Goal: Task Accomplishment & Management: Use online tool/utility

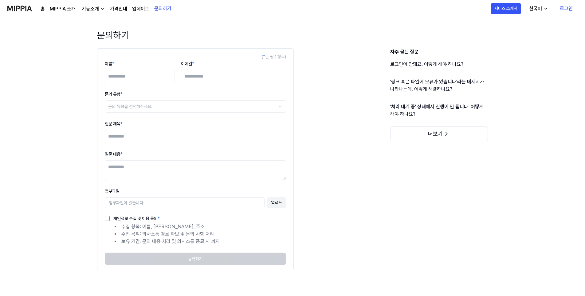
click at [18, 7] on img at bounding box center [19, 8] width 25 height 17
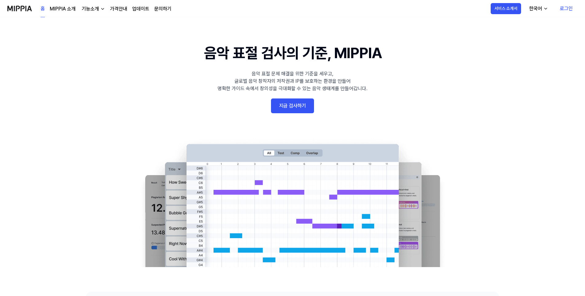
click at [289, 7] on link "로그인" at bounding box center [566, 8] width 23 height 17
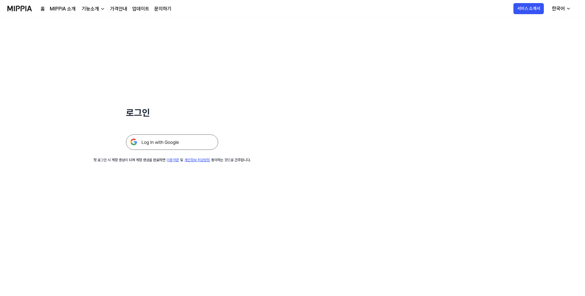
click at [172, 133] on img at bounding box center [172, 141] width 92 height 15
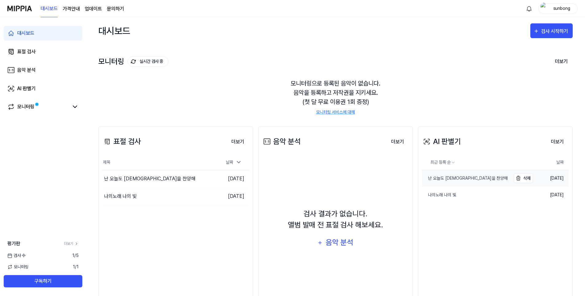
click at [458, 177] on div "난 오늘도 주님을 찬양해" at bounding box center [465, 178] width 86 height 6
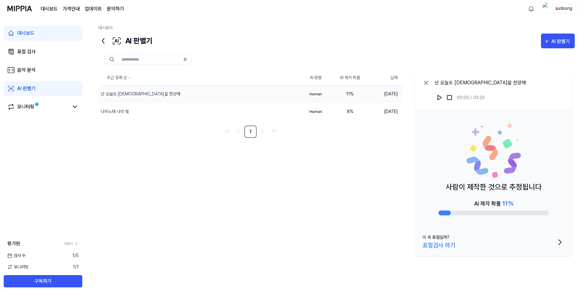
click at [321, 94] on div "Human" at bounding box center [315, 93] width 17 height 7
click at [446, 245] on div "표절검사 하기" at bounding box center [439, 244] width 33 height 9
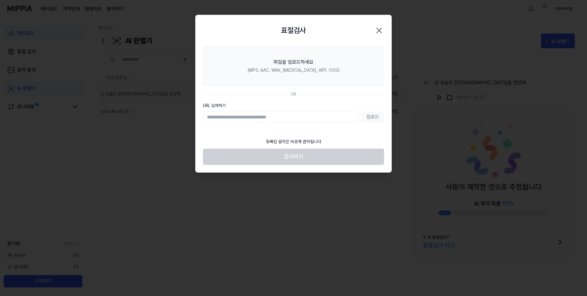
click at [381, 31] on icon "button" at bounding box center [379, 30] width 10 height 10
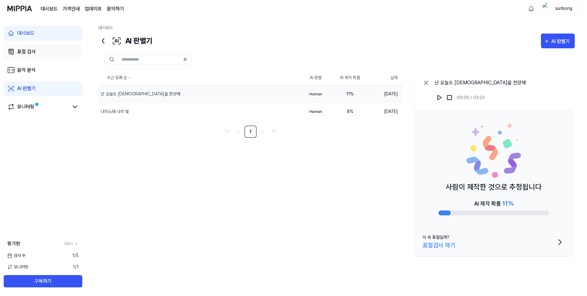
click at [22, 51] on div "표절 검사" at bounding box center [26, 51] width 18 height 7
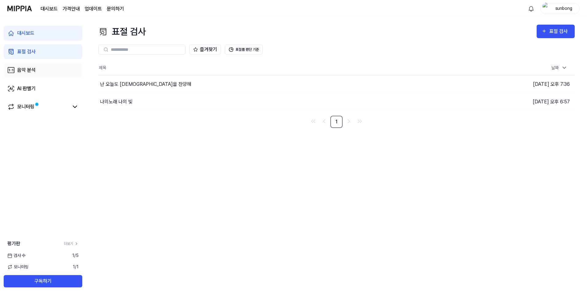
click at [25, 69] on div "음악 분석" at bounding box center [26, 69] width 18 height 7
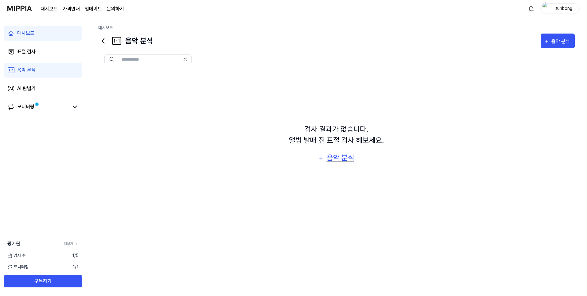
click at [342, 158] on div "음악 분석" at bounding box center [340, 158] width 29 height 12
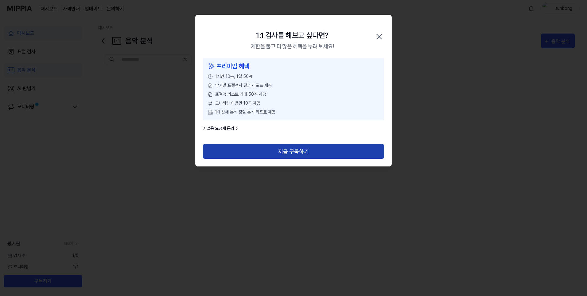
click at [299, 152] on button "지금 구독하기" at bounding box center [293, 151] width 181 height 15
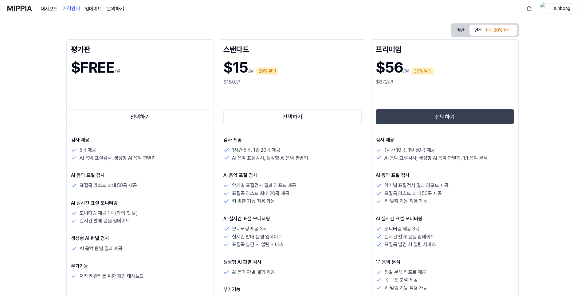
scroll to position [31, 0]
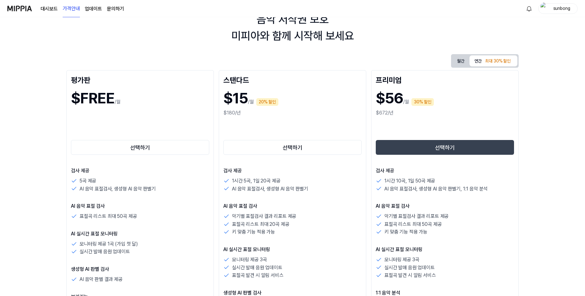
click at [159, 22] on div "음악 저작권 보호 미피아와 함께 시작해 보세요" at bounding box center [292, 27] width 585 height 33
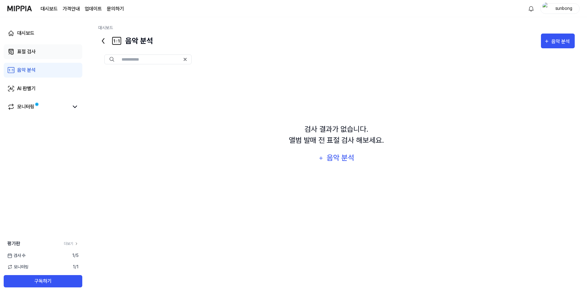
click at [28, 52] on div "표절 검사" at bounding box center [26, 51] width 18 height 7
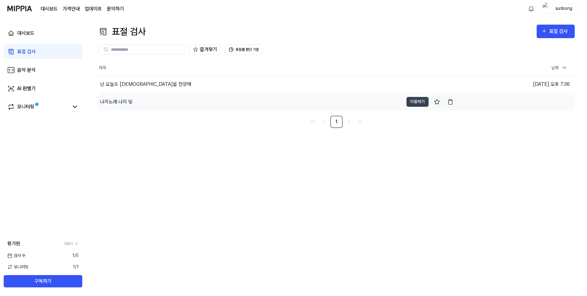
click at [128, 102] on div "나의노래 나의 빛" at bounding box center [116, 101] width 33 height 7
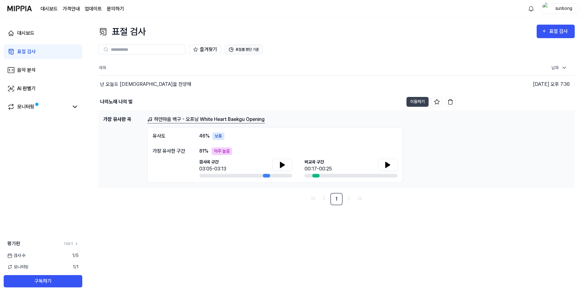
click at [250, 50] on button "표절률 판단 기준" at bounding box center [244, 50] width 38 height 10
click at [350, 40] on div "즐겨찾기 표절률 판단 기준" at bounding box center [336, 49] width 477 height 22
click at [187, 119] on link "하얀마음 백구 - 오프닝 White Heart Baekgu Opening" at bounding box center [206, 119] width 118 height 8
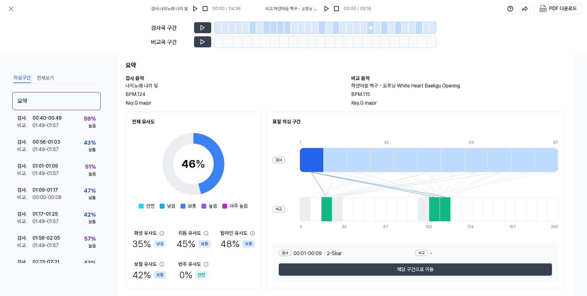
scroll to position [31, 0]
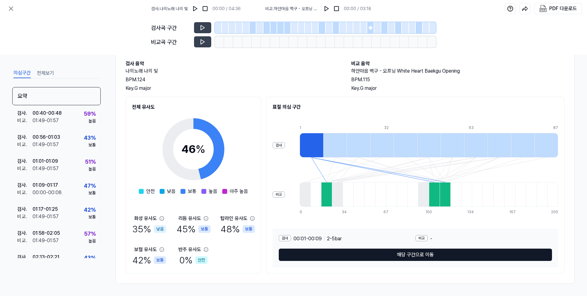
click at [413, 255] on button "해당 구간으로 이동" at bounding box center [415, 254] width 273 height 12
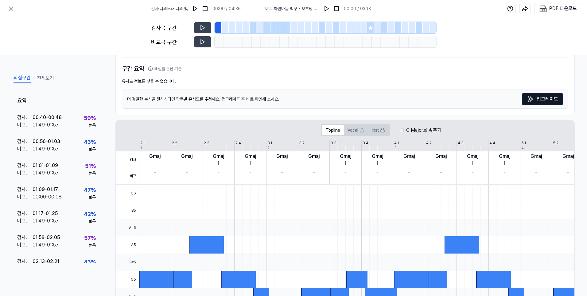
scroll to position [92, 0]
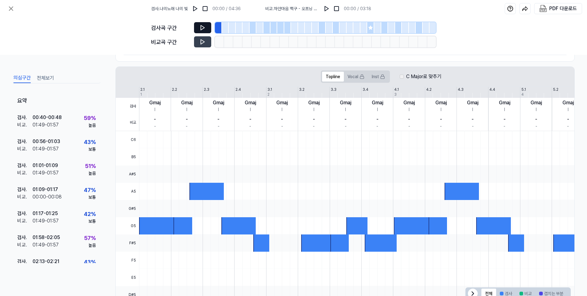
click at [203, 24] on button at bounding box center [202, 27] width 17 height 11
click at [372, 26] on icon at bounding box center [370, 27] width 5 height 5
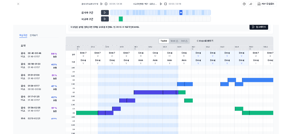
scroll to position [106, 0]
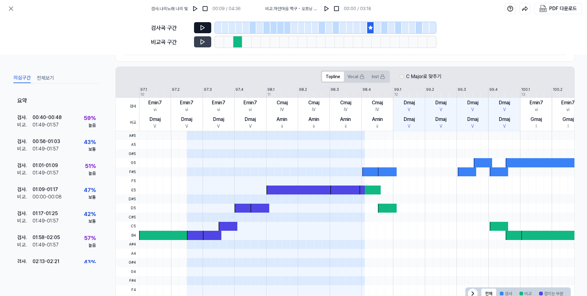
click at [205, 26] on icon at bounding box center [203, 28] width 6 height 6
click at [200, 26] on icon at bounding box center [203, 28] width 6 height 6
click at [197, 40] on button at bounding box center [202, 41] width 17 height 11
click at [200, 40] on icon at bounding box center [203, 42] width 6 height 6
click at [206, 25] on icon at bounding box center [203, 28] width 6 height 6
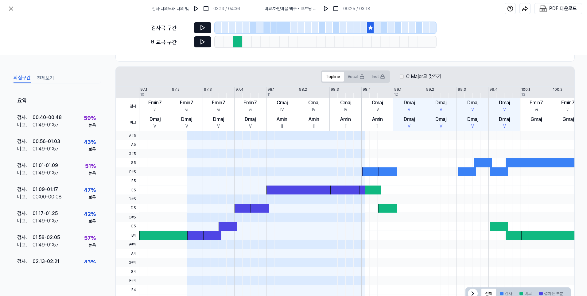
click at [203, 39] on icon at bounding box center [203, 42] width 6 height 6
click at [205, 42] on icon at bounding box center [203, 42] width 6 height 6
click at [371, 28] on icon at bounding box center [371, 27] width 4 height 4
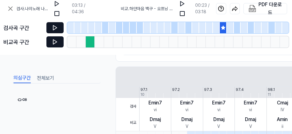
click at [223, 26] on icon at bounding box center [223, 27] width 5 height 5
drag, startPoint x: 291, startPoint y: 133, endPoint x: 339, endPoint y: 152, distance: 51.3
click at [292, 134] on html "검사 . 나의노래 나의 빛 03:13 / 04:36 비교 . 하얀마음 백구 - 오프닝 White Heart Baekgu Opening 00:2…" at bounding box center [146, 67] width 292 height 134
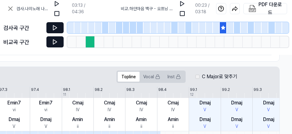
click at [55, 26] on icon at bounding box center [55, 28] width 6 height 6
click at [54, 26] on icon at bounding box center [55, 27] width 4 height 5
click at [55, 26] on icon at bounding box center [55, 28] width 6 height 6
click at [52, 27] on icon at bounding box center [55, 28] width 6 height 6
click at [54, 25] on icon at bounding box center [55, 28] width 6 height 6
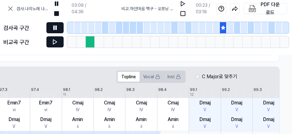
click at [57, 29] on icon at bounding box center [56, 27] width 1 height 4
